Goal: Information Seeking & Learning: Understand process/instructions

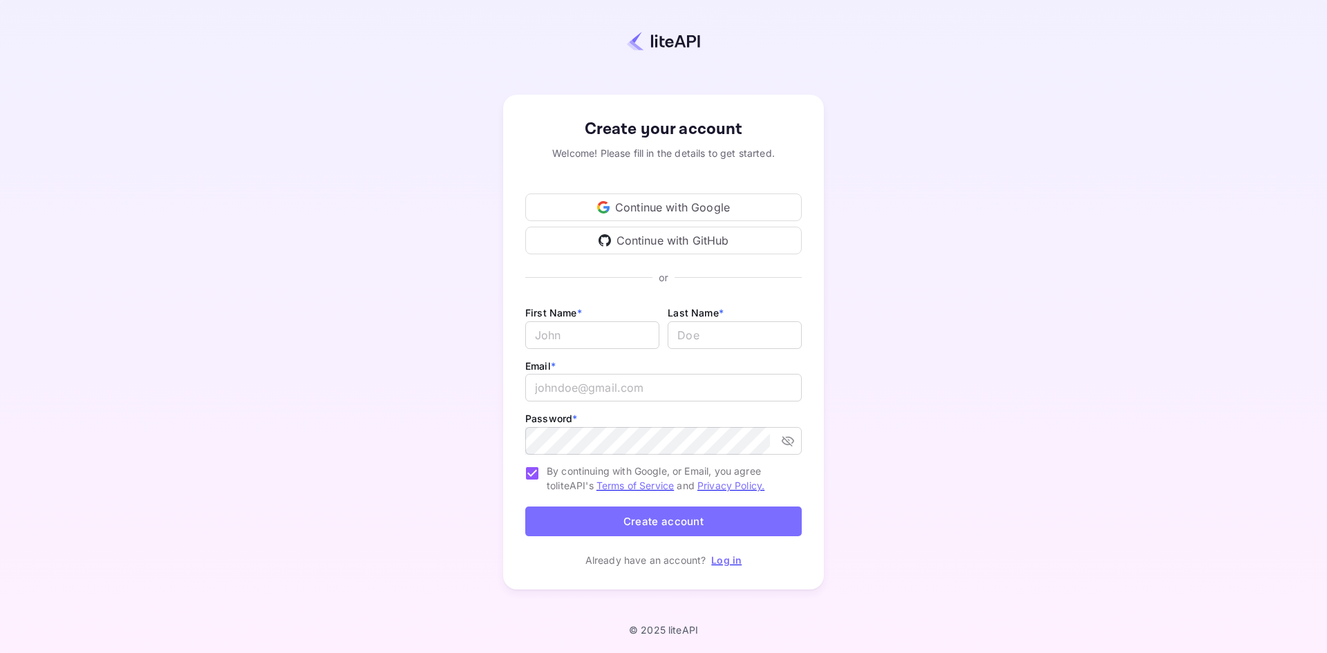
click at [703, 205] on div "Continue with Google" at bounding box center [663, 208] width 276 height 28
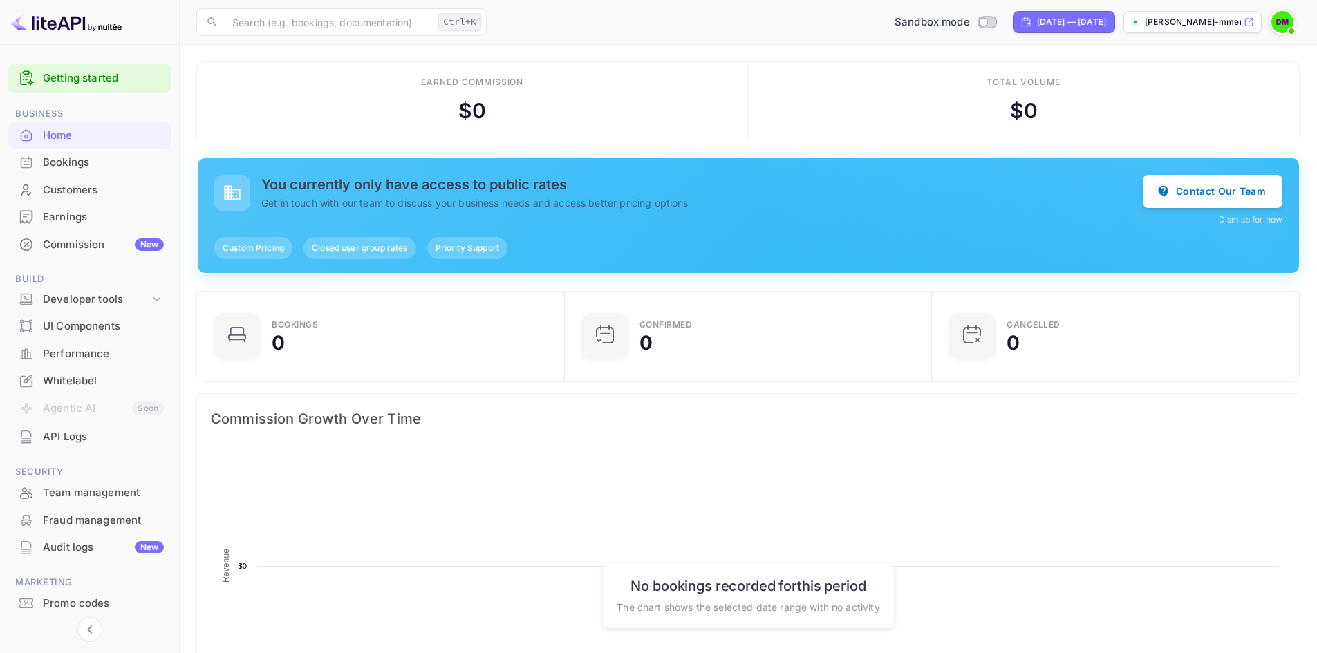
scroll to position [214, 348]
click at [96, 166] on div "Bookings" at bounding box center [103, 163] width 121 height 16
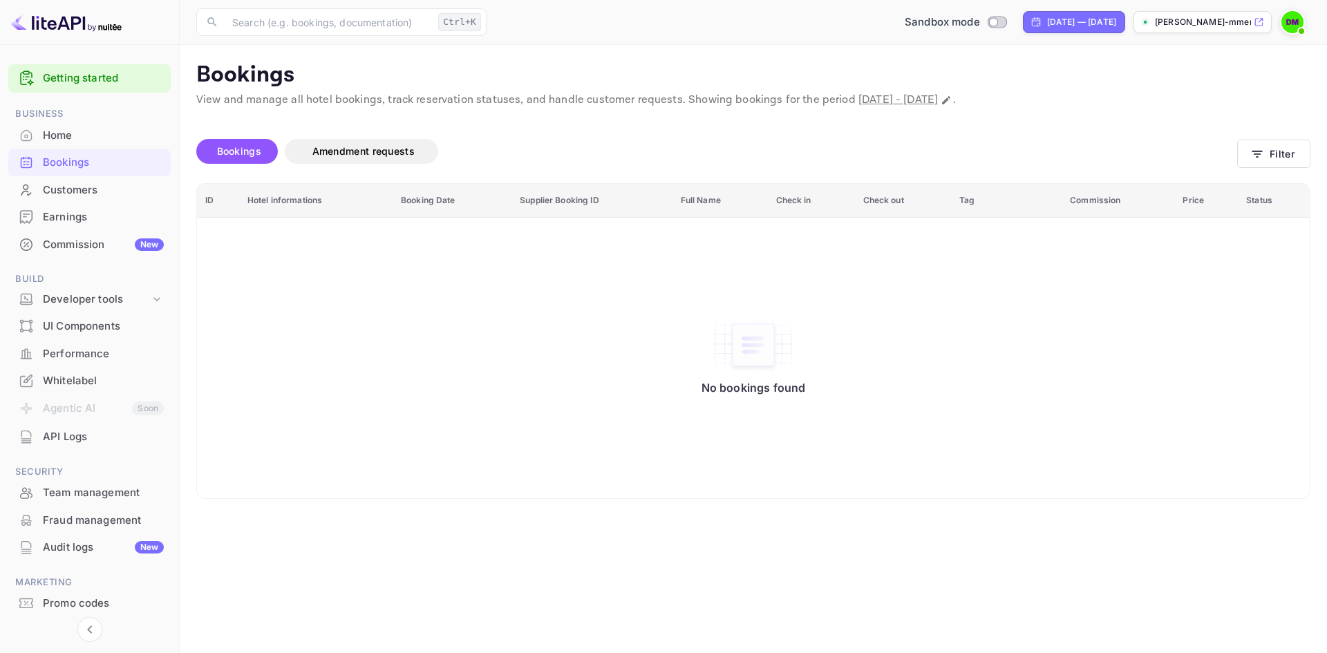
click at [73, 440] on div "API Logs" at bounding box center [103, 437] width 121 height 16
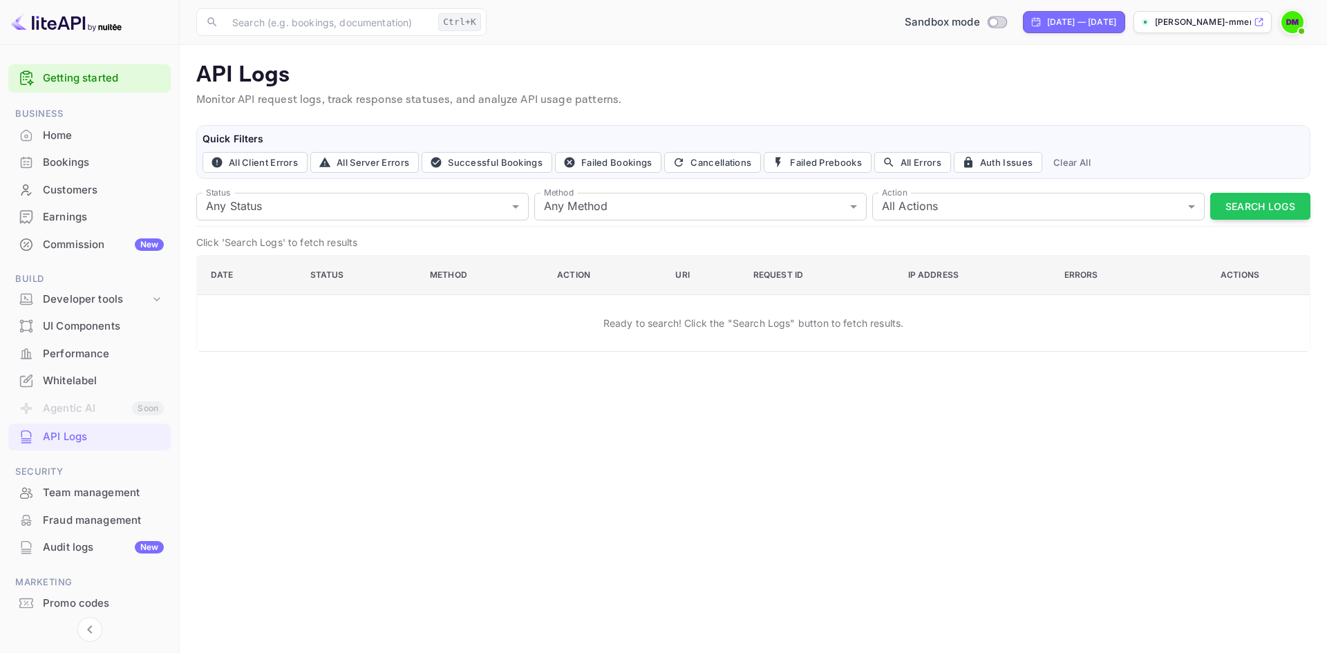
click at [60, 131] on div "Home" at bounding box center [103, 136] width 121 height 16
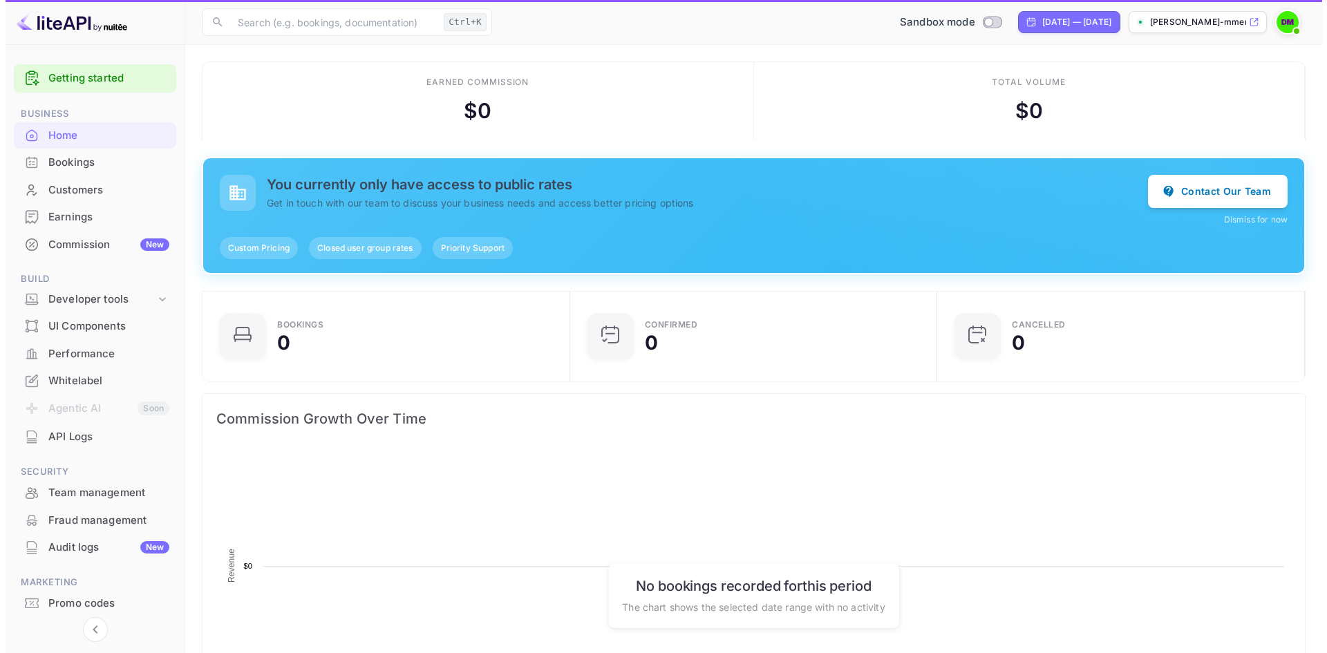
scroll to position [214, 348]
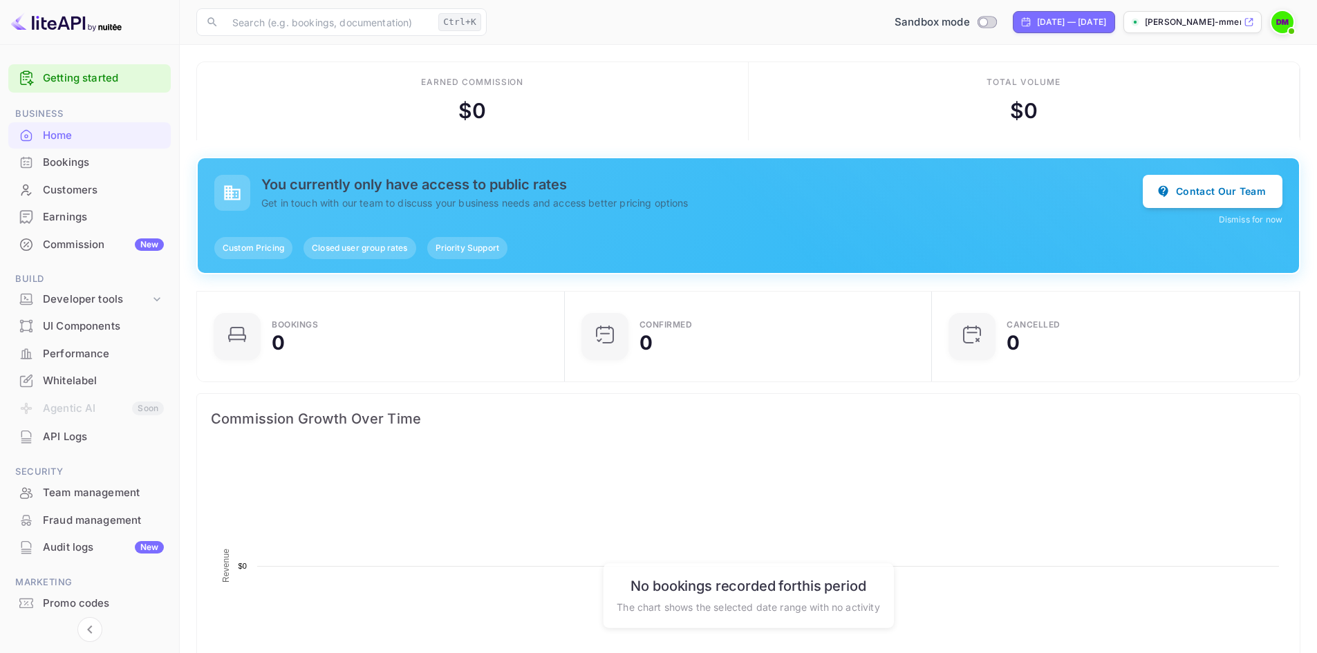
click at [103, 84] on link "Getting started" at bounding box center [103, 78] width 121 height 16
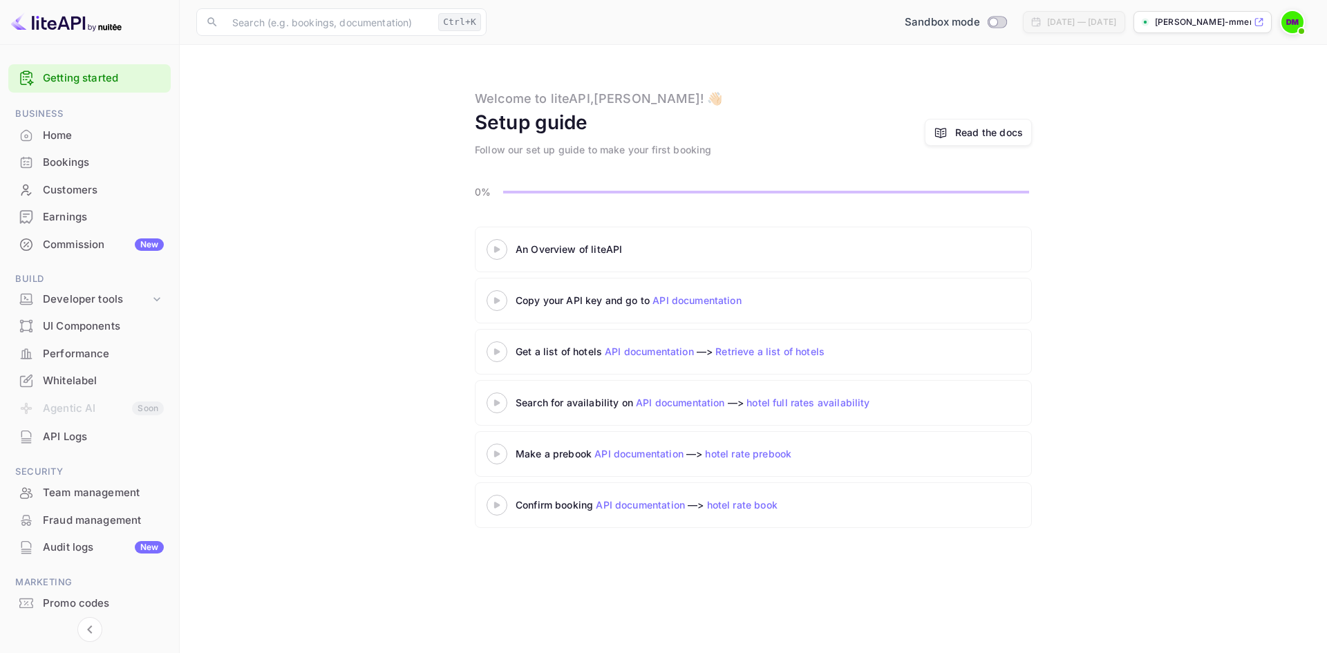
click at [497, 251] on 3 at bounding box center [497, 249] width 6 height 6
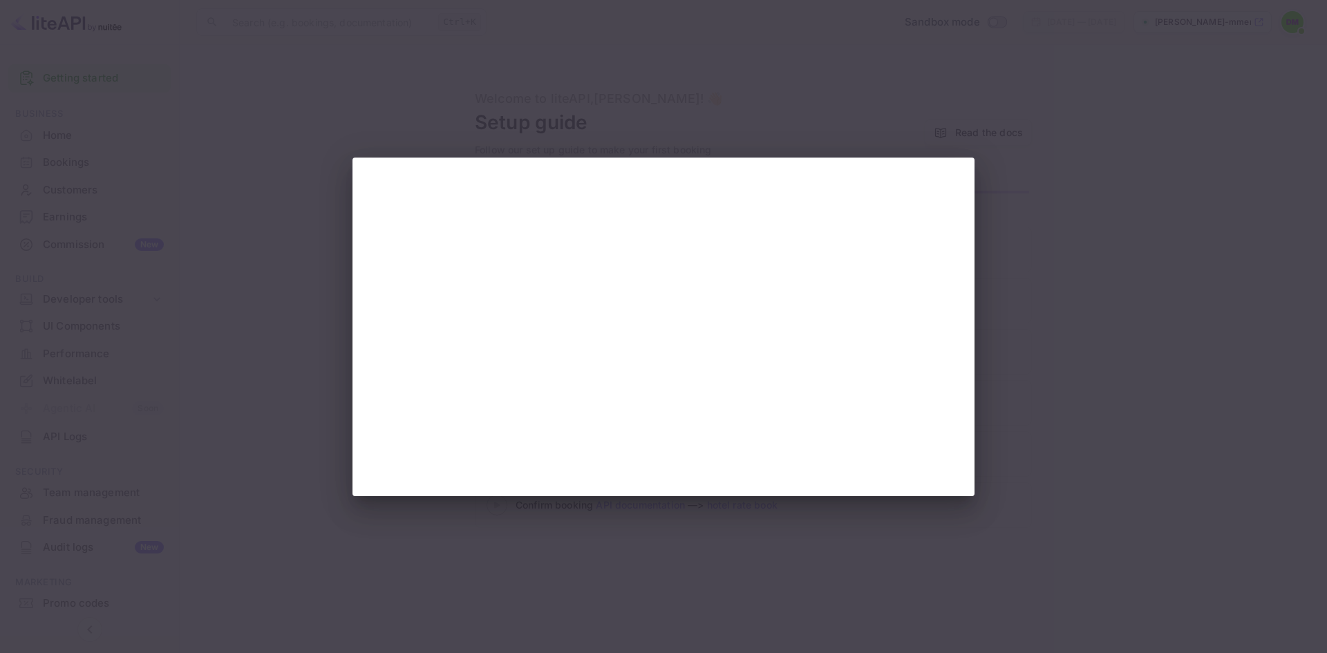
click at [1019, 258] on div at bounding box center [663, 326] width 1327 height 653
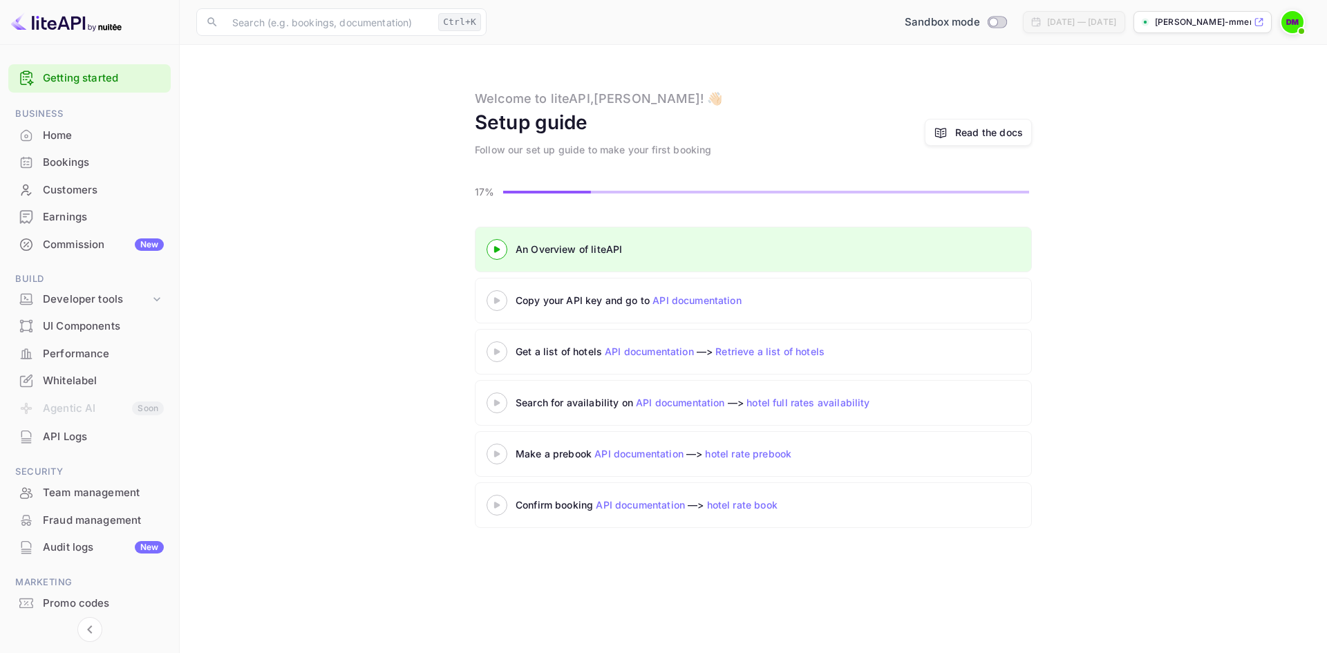
click at [681, 301] on link "API documentation" at bounding box center [696, 300] width 89 height 12
click at [502, 301] on icon at bounding box center [497, 300] width 48 height 7
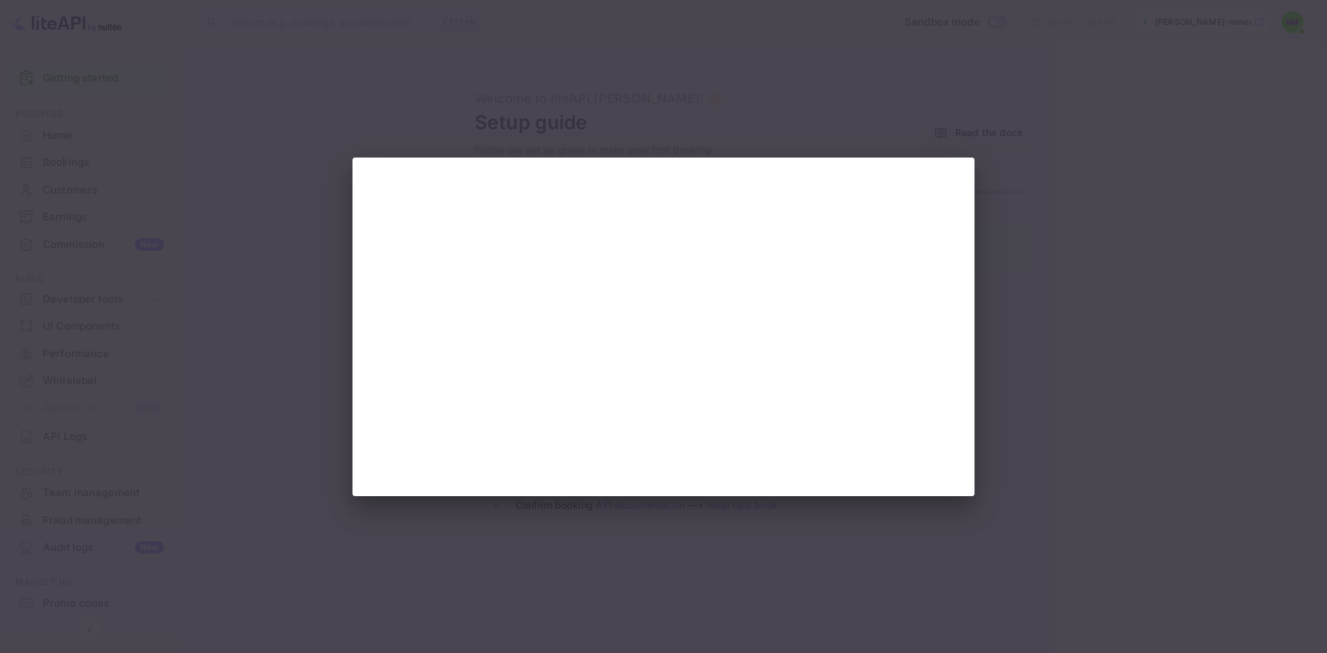
click at [1035, 198] on div at bounding box center [663, 326] width 1327 height 653
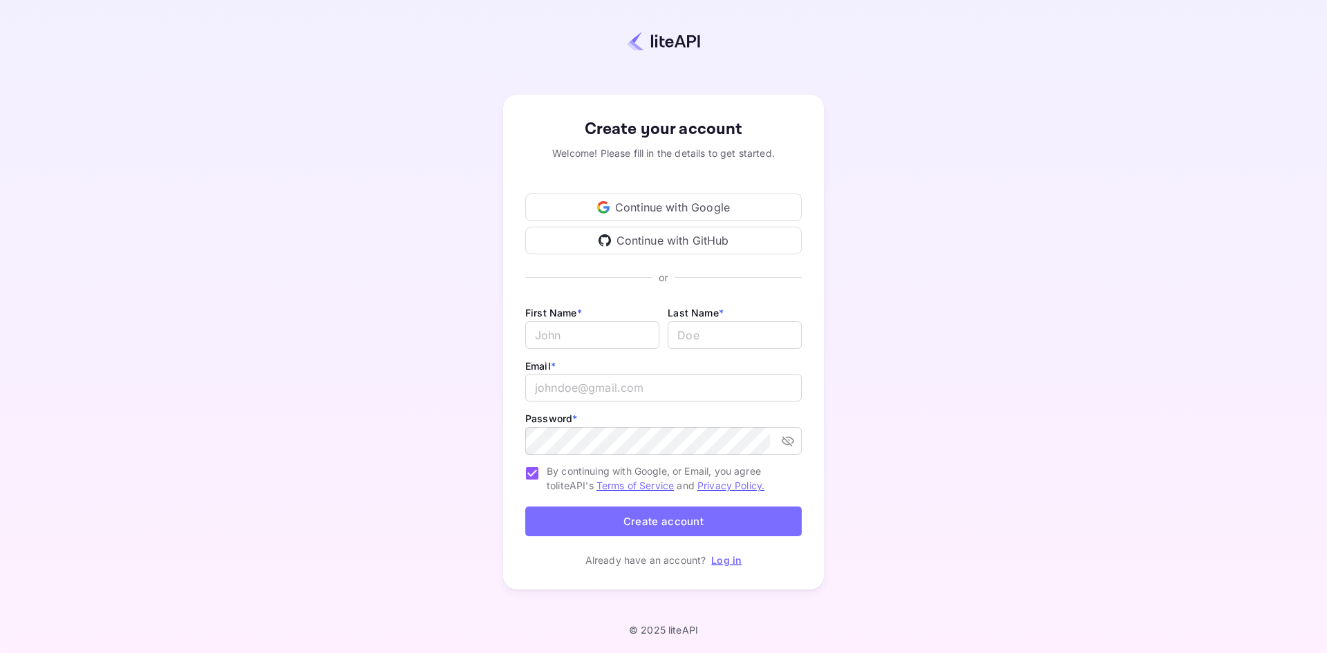
click at [653, 206] on div "Continue with Google" at bounding box center [663, 208] width 276 height 28
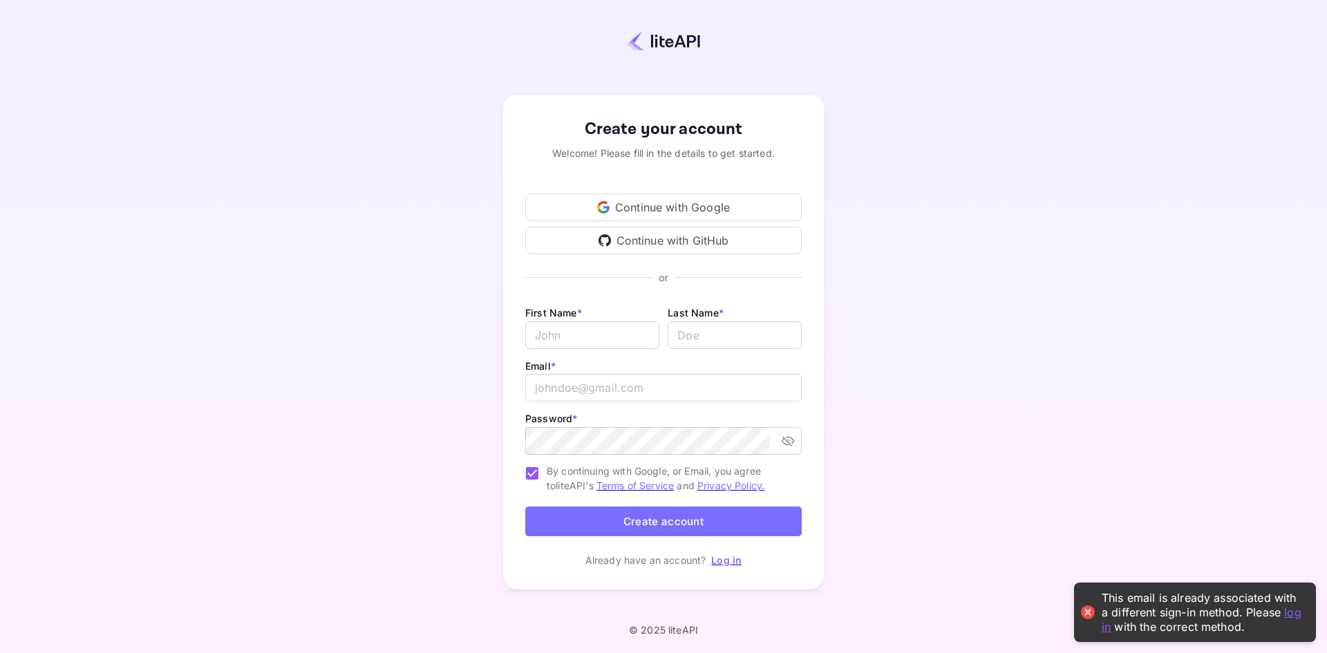
click at [661, 32] on img at bounding box center [663, 41] width 73 height 20
